Goal: Information Seeking & Learning: Find specific fact

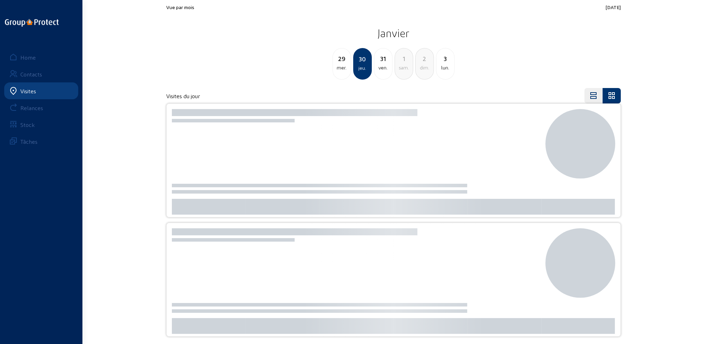
click at [23, 89] on div "Visites" at bounding box center [28, 91] width 16 height 7
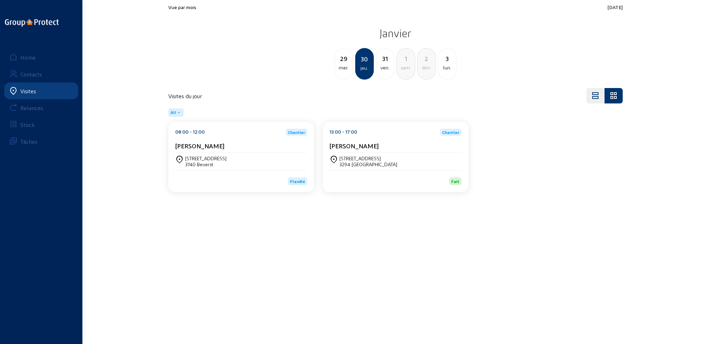
click at [27, 57] on div "Home" at bounding box center [27, 57] width 15 height 7
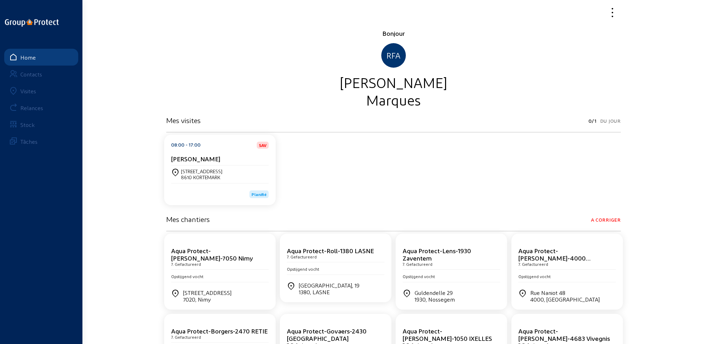
click at [27, 89] on div "Visites" at bounding box center [28, 91] width 16 height 7
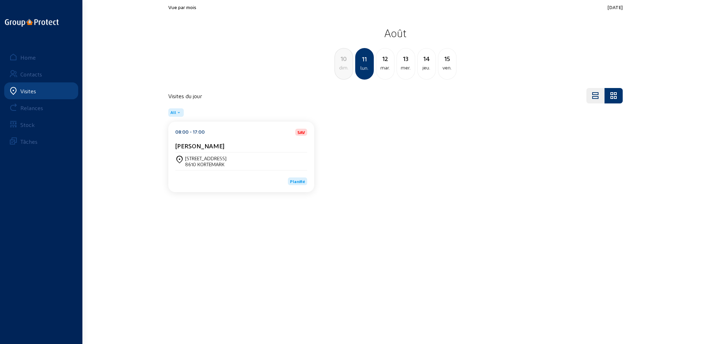
click at [383, 66] on div "mar." at bounding box center [385, 68] width 18 height 8
click at [386, 66] on div "mer." at bounding box center [385, 68] width 18 height 8
click at [348, 70] on div "mar." at bounding box center [344, 68] width 18 height 8
click at [348, 69] on div "lun." at bounding box center [344, 68] width 18 height 8
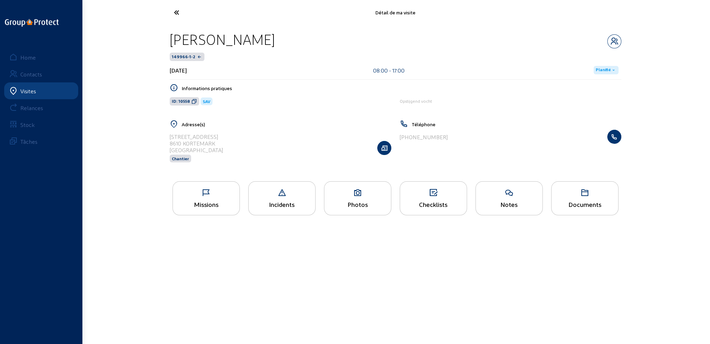
click at [218, 208] on div "Missions" at bounding box center [206, 204] width 67 height 7
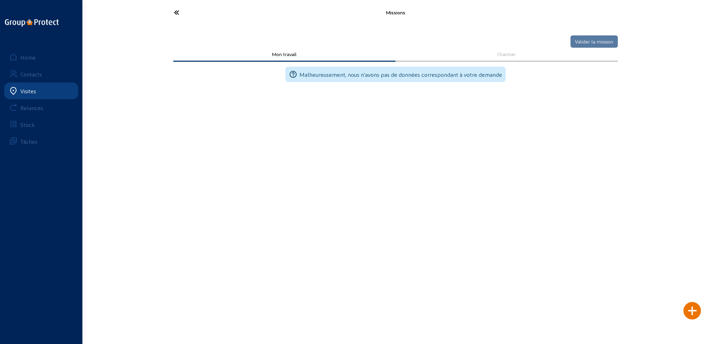
click at [178, 12] on icon at bounding box center [203, 12] width 65 height 12
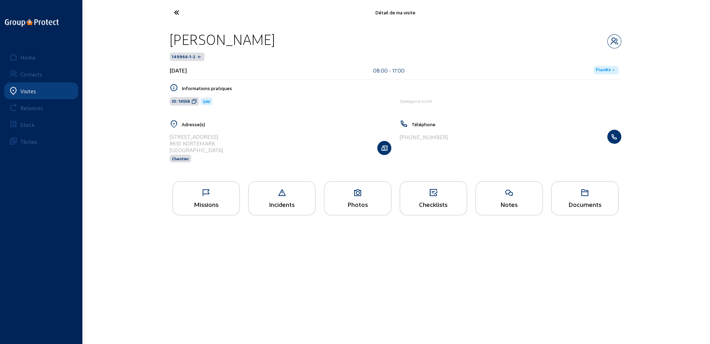
click at [373, 200] on div "Photos" at bounding box center [357, 198] width 67 height 34
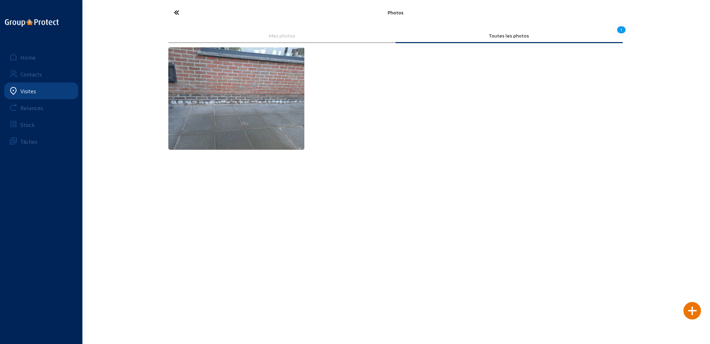
click at [177, 11] on icon at bounding box center [203, 12] width 65 height 12
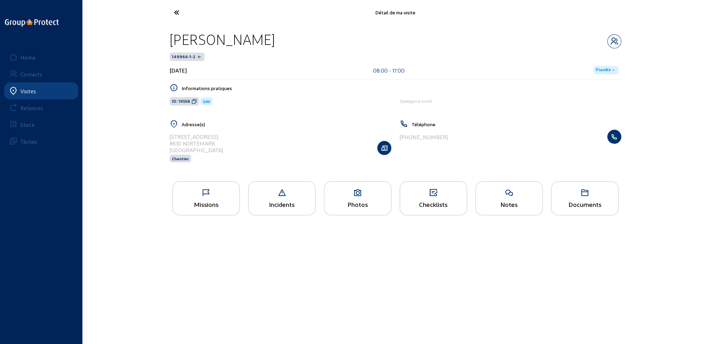
drag, startPoint x: 170, startPoint y: 136, endPoint x: 226, endPoint y: 135, distance: 55.8
click at [226, 135] on div "[STREET_ADDRESS] Chantier" at bounding box center [281, 148] width 222 height 36
copy div "[STREET_ADDRESS]"
drag, startPoint x: 170, startPoint y: 142, endPoint x: 217, endPoint y: 145, distance: 47.1
click at [217, 145] on div "8610 KORTEMARK" at bounding box center [196, 143] width 53 height 7
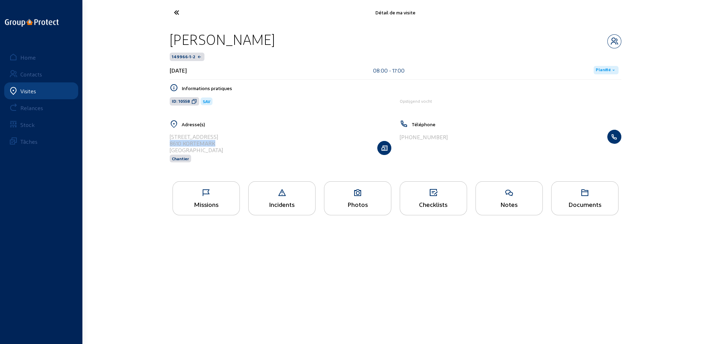
copy div "8610 KORTEMARK"
drag, startPoint x: 170, startPoint y: 38, endPoint x: 267, endPoint y: 41, distance: 96.9
click at [267, 41] on div "[PERSON_NAME]" at bounding box center [396, 40] width 452 height 18
copy div "[PERSON_NAME]"
click at [354, 198] on div "Photos" at bounding box center [357, 198] width 67 height 34
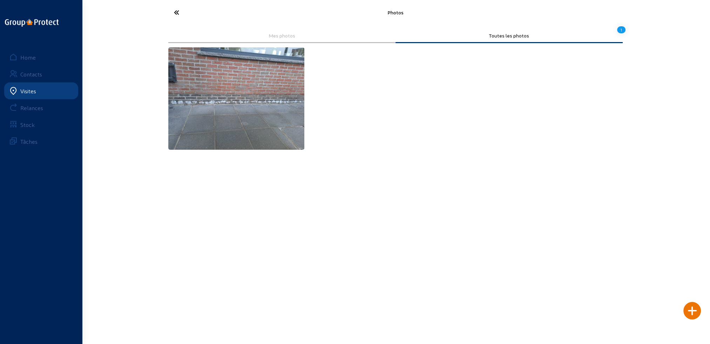
click at [255, 128] on img at bounding box center [236, 98] width 136 height 102
